Goal: Task Accomplishment & Management: Use online tool/utility

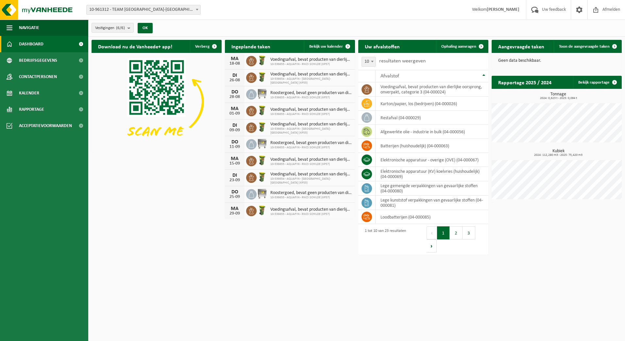
click at [178, 11] on span "10-961312 - TEAM [GEOGRAPHIC_DATA]-[GEOGRAPHIC_DATA]" at bounding box center [144, 9] width 114 height 9
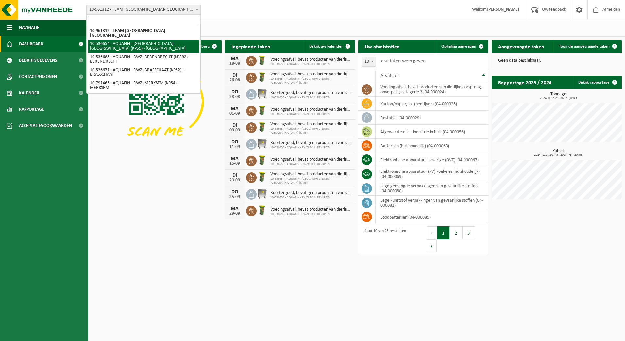
select select "3147"
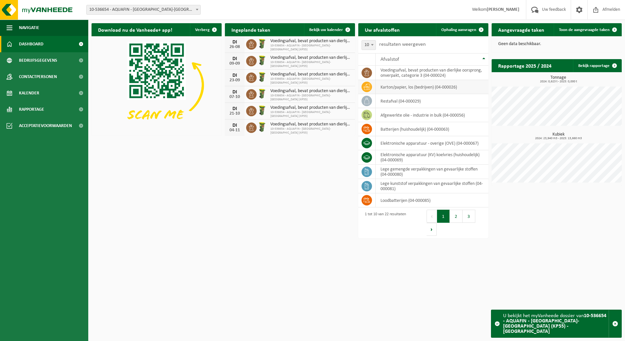
click at [436, 87] on td "karton/papier, los (bedrijven) (04-000026)" at bounding box center [431, 87] width 113 height 14
click at [596, 25] on link "Toon de aangevraagde taken" at bounding box center [587, 29] width 67 height 13
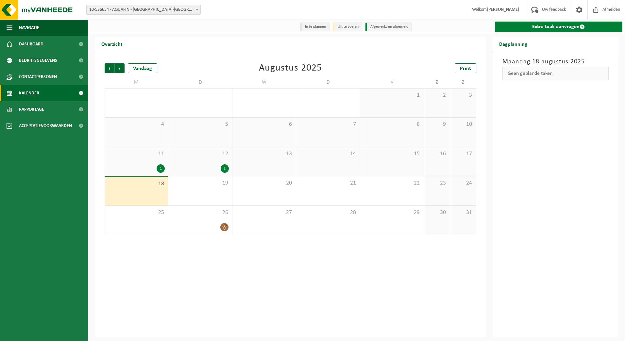
click at [565, 27] on link "Extra taak aanvragen" at bounding box center [559, 27] width 128 height 10
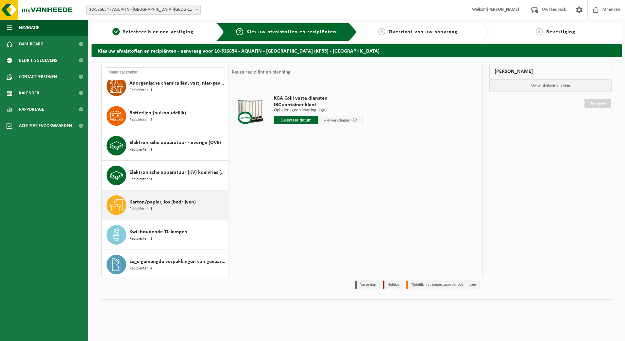
click at [193, 211] on div "Karton/papier, los (bedrijven) Recipiënten: 1" at bounding box center [177, 205] width 97 height 20
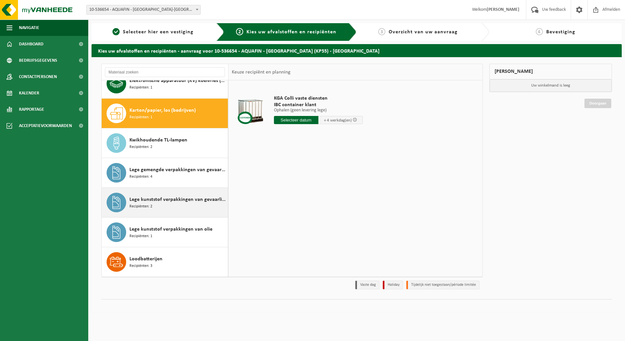
scroll to position [208, 0]
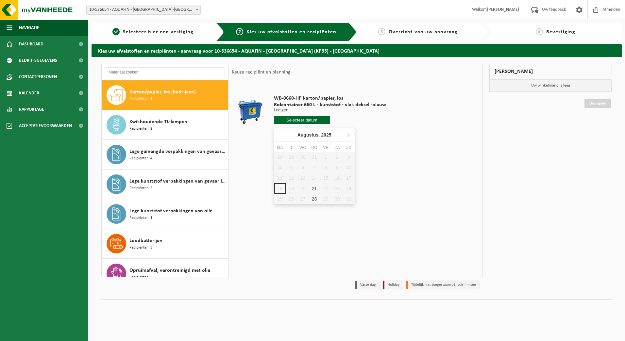
click at [311, 121] on input "text" at bounding box center [302, 120] width 56 height 8
click at [317, 188] on div "21" at bounding box center [313, 188] width 11 height 10
type input "Van 2025-08-21"
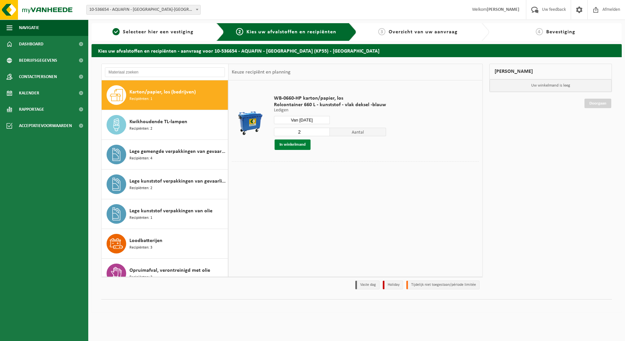
click at [303, 147] on button "In winkelmand" at bounding box center [292, 145] width 36 height 10
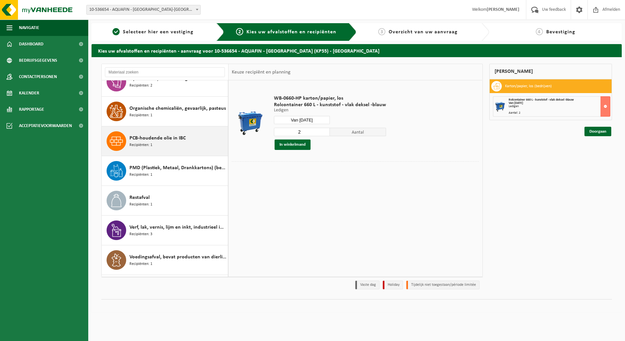
scroll to position [404, 0]
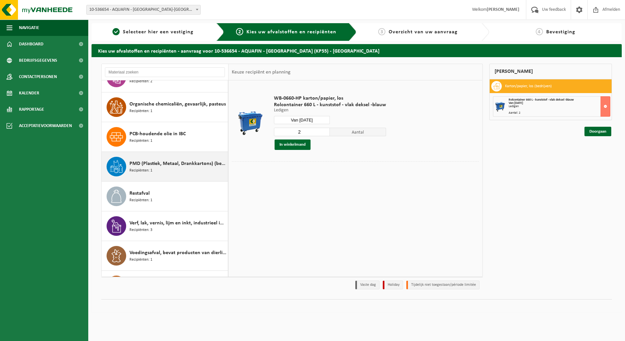
click at [188, 172] on div "PMD (Plastiek, Metaal, Drankkartons) (bedrijven) Recipiënten: 1" at bounding box center [177, 167] width 97 height 20
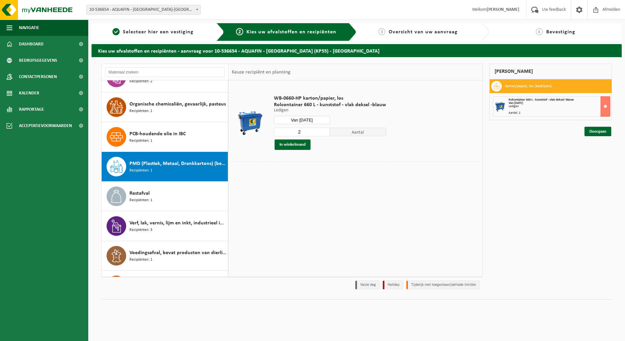
scroll to position [428, 0]
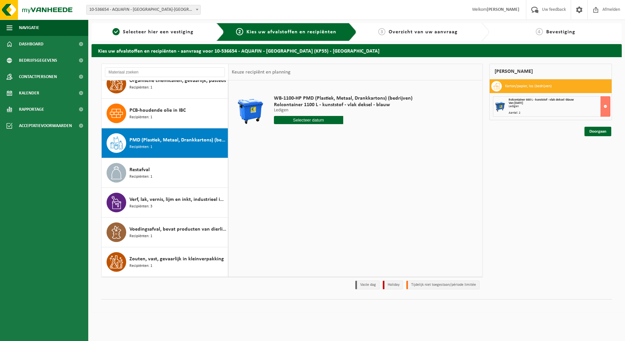
click at [315, 119] on input "text" at bounding box center [308, 120] width 69 height 8
click at [327, 187] on div "22" at bounding box center [325, 188] width 11 height 10
type input "Van 2025-08-22"
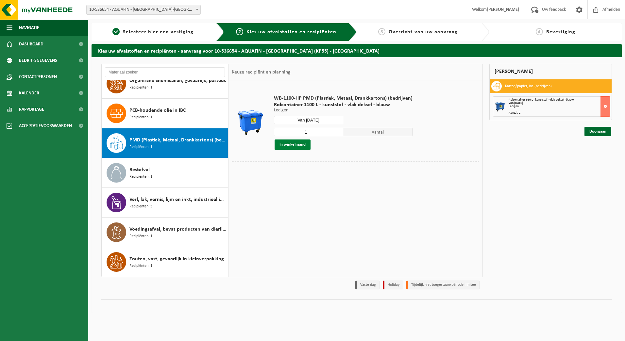
click at [298, 143] on button "In winkelmand" at bounding box center [292, 145] width 36 height 10
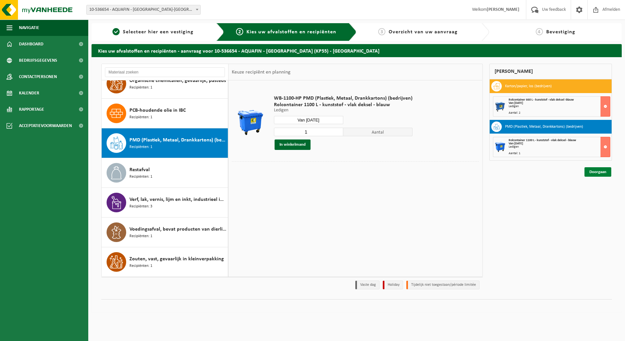
click at [593, 172] on link "Doorgaan" at bounding box center [597, 171] width 27 height 9
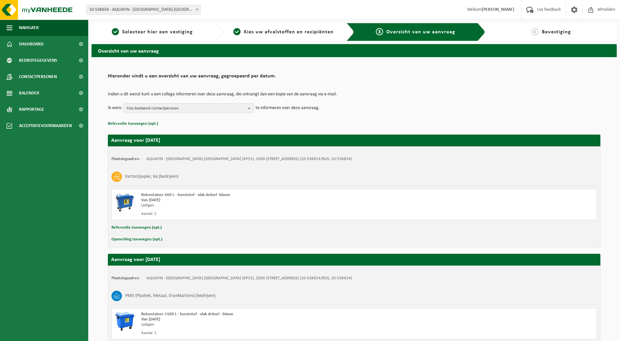
click at [204, 108] on span "Kies bestaand contactpersoon" at bounding box center [186, 109] width 118 height 10
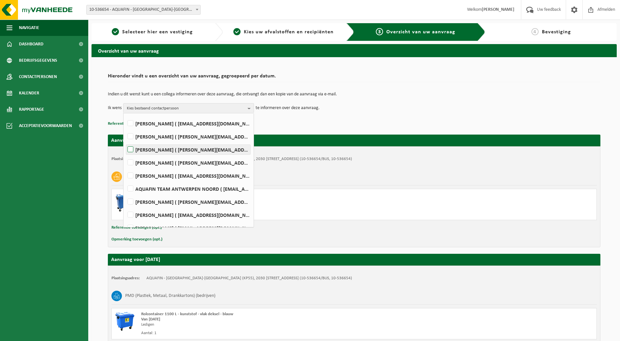
scroll to position [98, 0]
click at [217, 178] on label "AQUAFIN TEAM ANTWERPEN NOORD ( team-antwerpen-noord@aquafin.be )" at bounding box center [188, 177] width 124 height 10
click at [125, 169] on input "AQUAFIN TEAM ANTWERPEN NOORD ( team-antwerpen-noord@aquafin.be )" at bounding box center [125, 169] width 0 height 0
checkbox input "true"
click at [319, 117] on div "Indien u dit wenst kunt u een collega informeren over deze aanvraag, die ontvan…" at bounding box center [354, 103] width 492 height 34
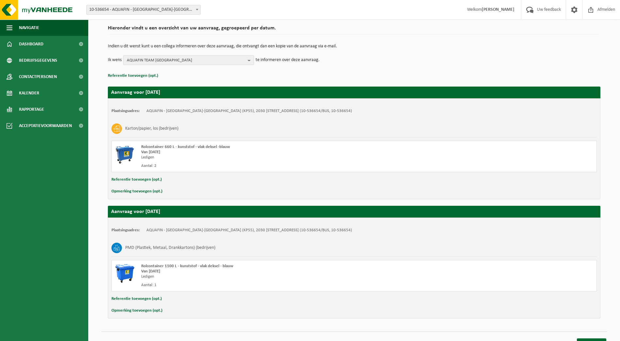
scroll to position [58, 0]
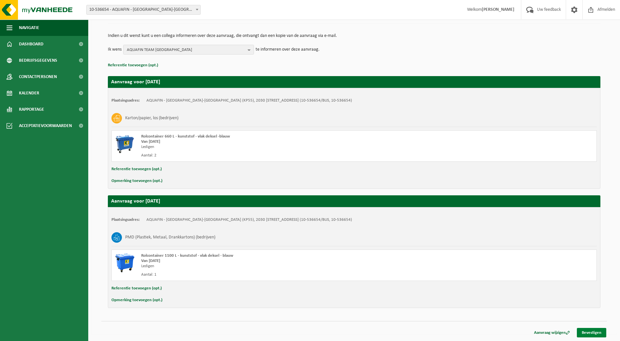
click at [590, 336] on link "Bevestigen" at bounding box center [591, 332] width 29 height 9
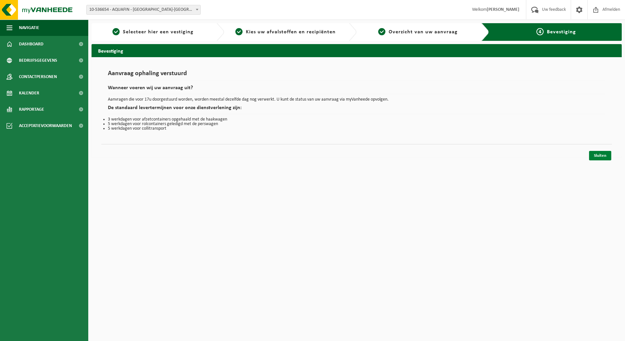
click at [598, 155] on link "Sluiten" at bounding box center [600, 155] width 22 height 9
